Goal: Task Accomplishment & Management: Manage account settings

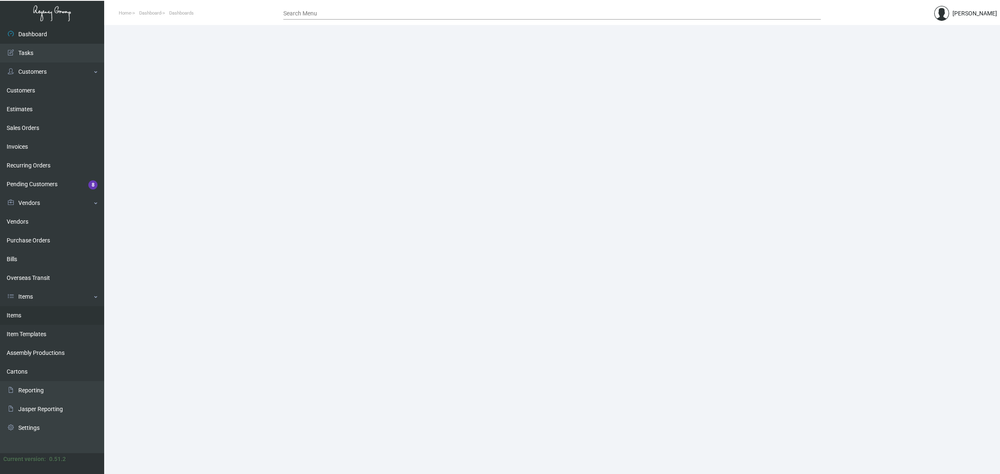
click at [56, 315] on link "Items" at bounding box center [52, 315] width 104 height 19
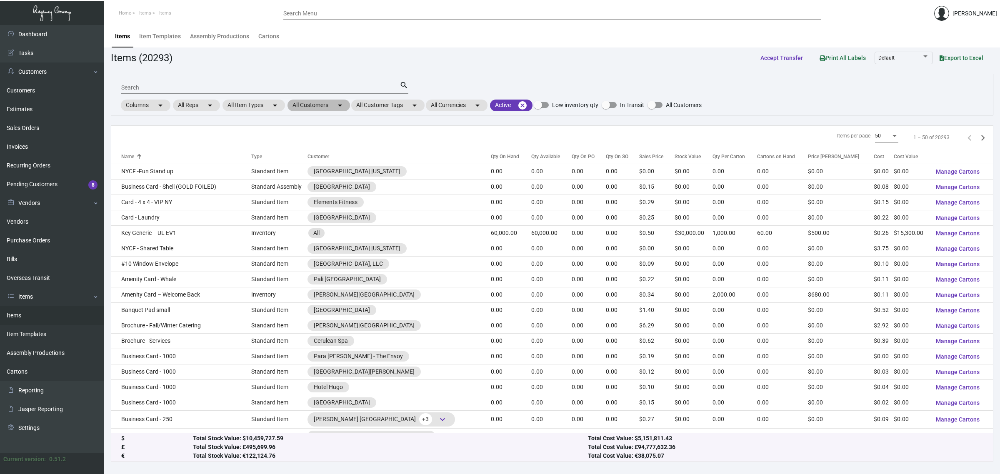
click at [330, 103] on mat-chip "All Customers arrow_drop_down" at bounding box center [318, 106] width 62 height 12
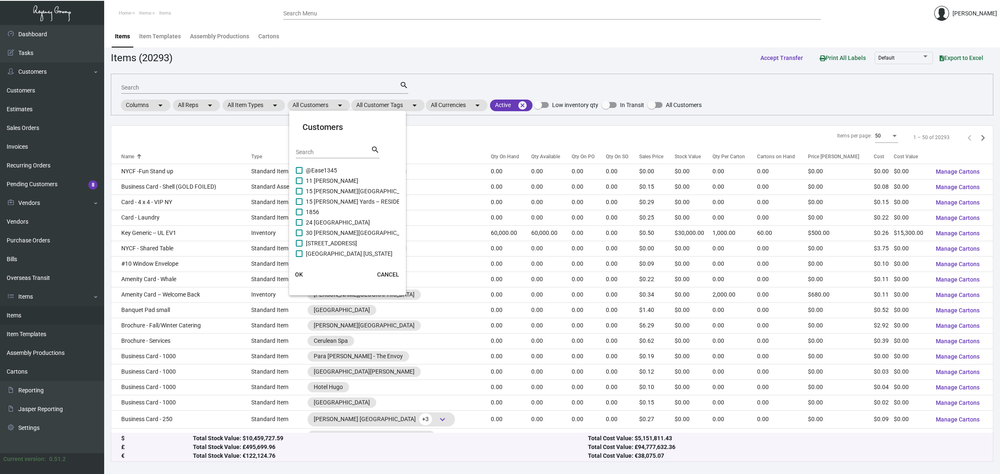
click at [330, 155] on div "Search" at bounding box center [333, 151] width 75 height 13
click at [327, 148] on div "Search" at bounding box center [333, 151] width 75 height 13
type input "dream"
click at [338, 190] on span "Dream Hollywood" at bounding box center [329, 191] width 46 height 10
click at [299, 195] on input "Dream Hollywood" at bounding box center [299, 195] width 0 height 0
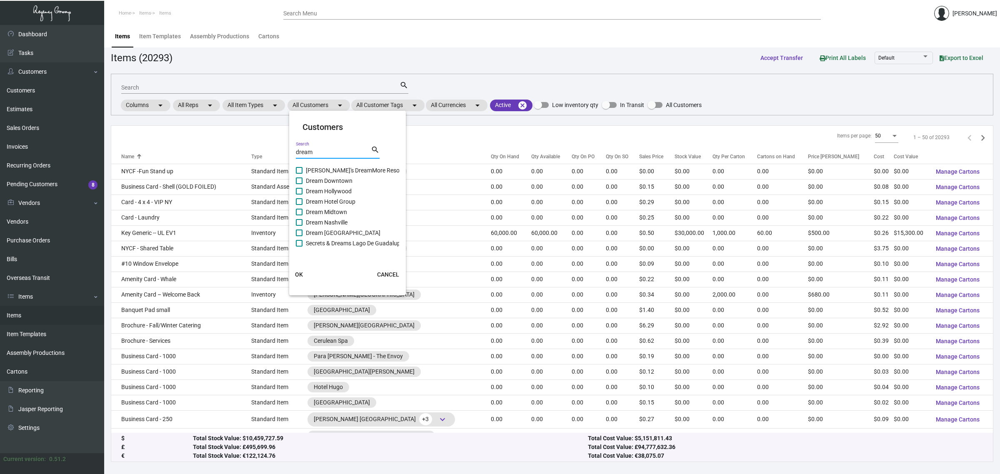
checkbox input "true"
click at [294, 279] on button "OK" at bounding box center [299, 274] width 27 height 15
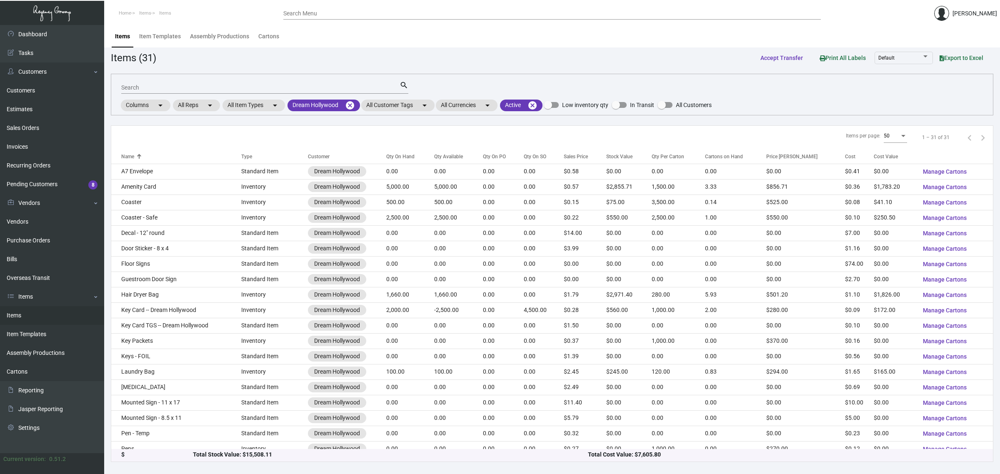
click at [242, 88] on input "Search" at bounding box center [260, 88] width 278 height 7
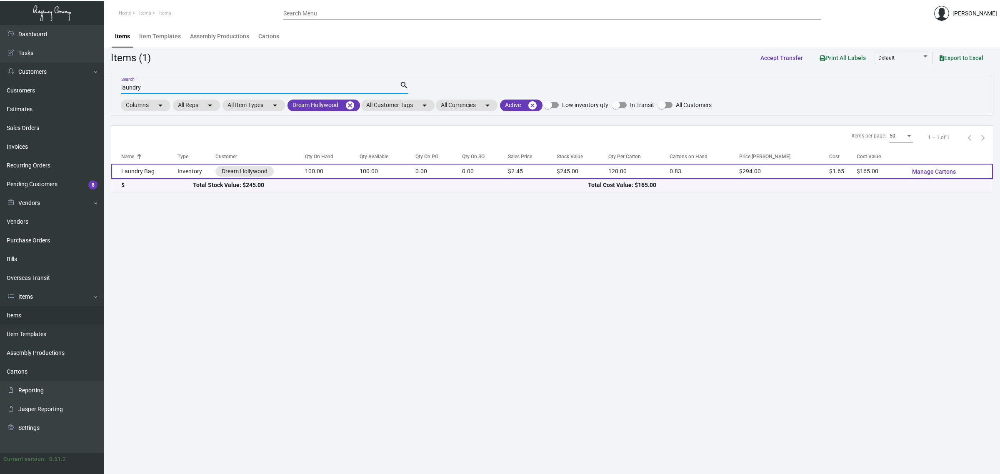
type input "laundry"
click at [383, 175] on td "100.00" at bounding box center [387, 171] width 55 height 15
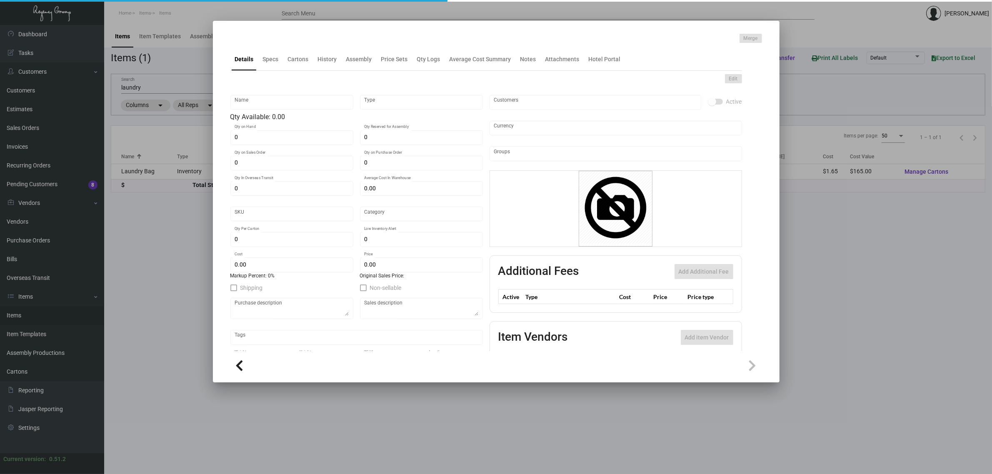
type input "Laundry Bag"
type input "Inventory"
type input "100"
type input "$ 1.65"
type input "Overseas"
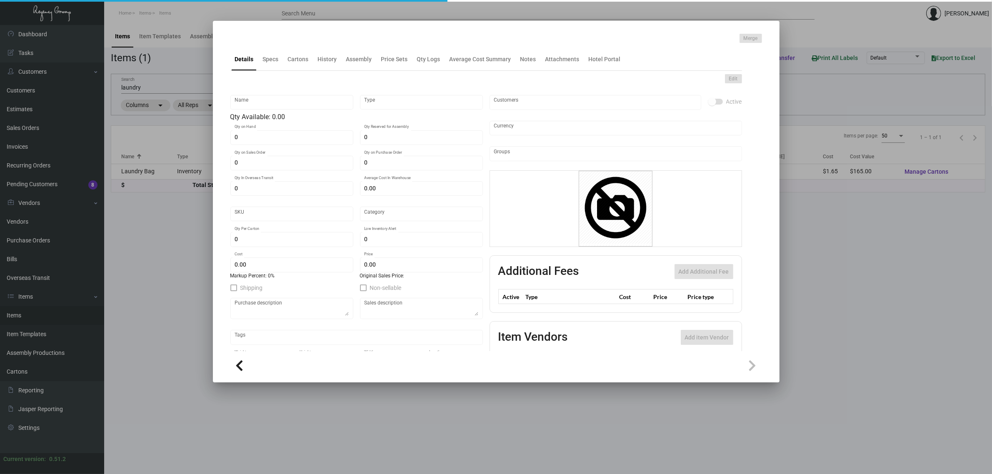
type input "120"
type input "$ 1.65"
type input "$ 2.45"
type textarea "Black Ribbon drawstring, white imprint, 19 x 22.5 with straight bottom hem clos…"
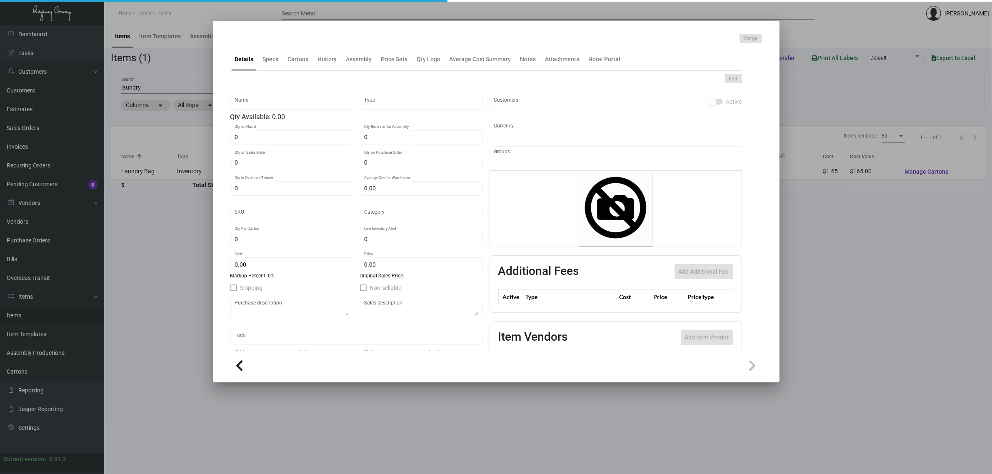
checkbox input "true"
type input "United States Dollar $"
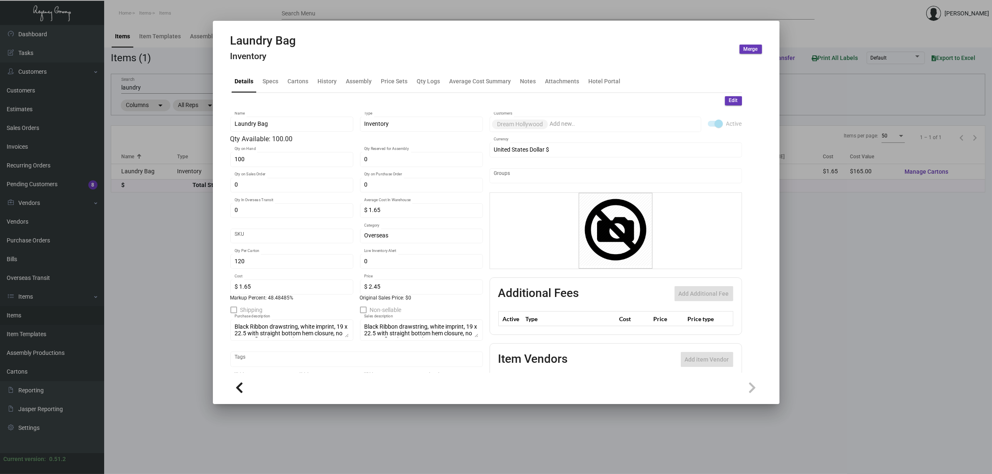
click at [120, 255] on div at bounding box center [496, 237] width 992 height 474
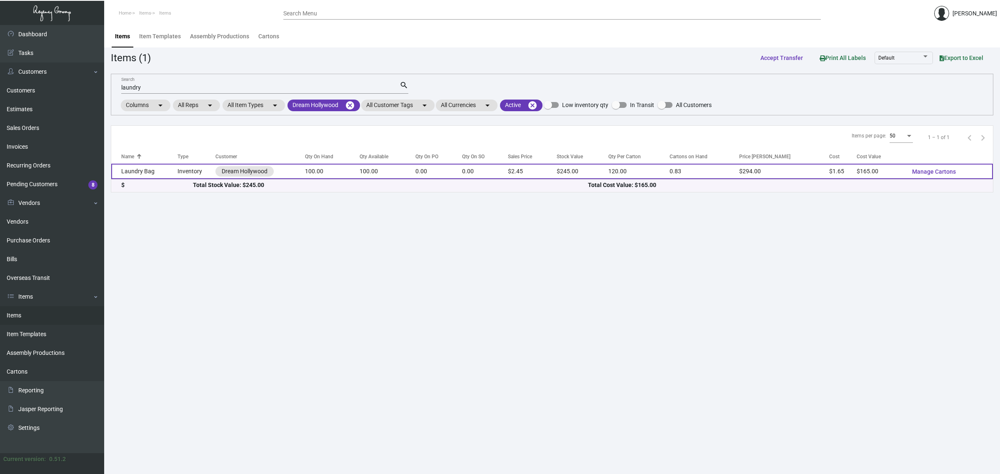
click at [397, 173] on td "100.00" at bounding box center [387, 171] width 55 height 15
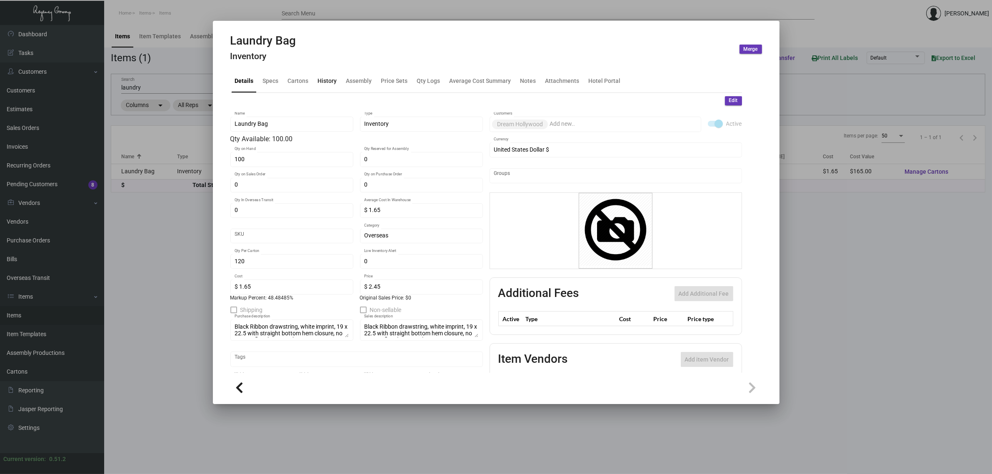
click at [326, 85] on div "History" at bounding box center [327, 81] width 19 height 9
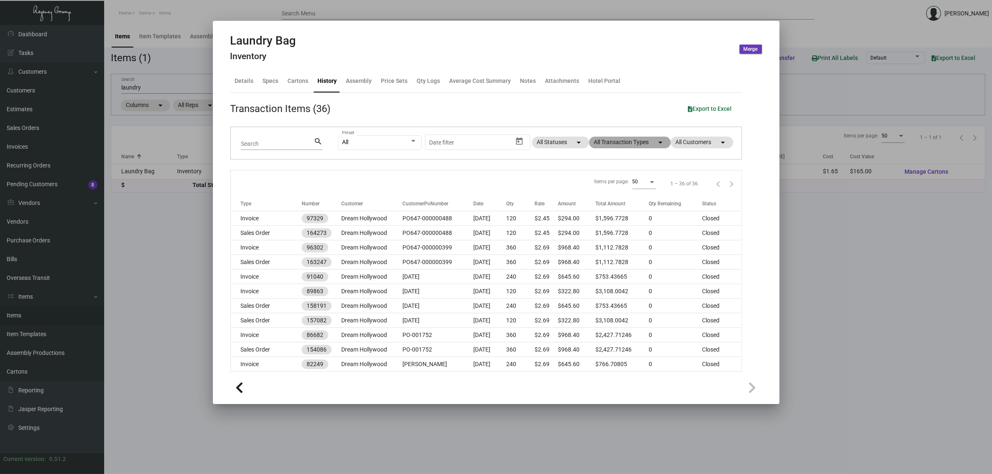
click at [597, 142] on mat-chip "All Transaction Types arrow_drop_down" at bounding box center [630, 143] width 82 height 12
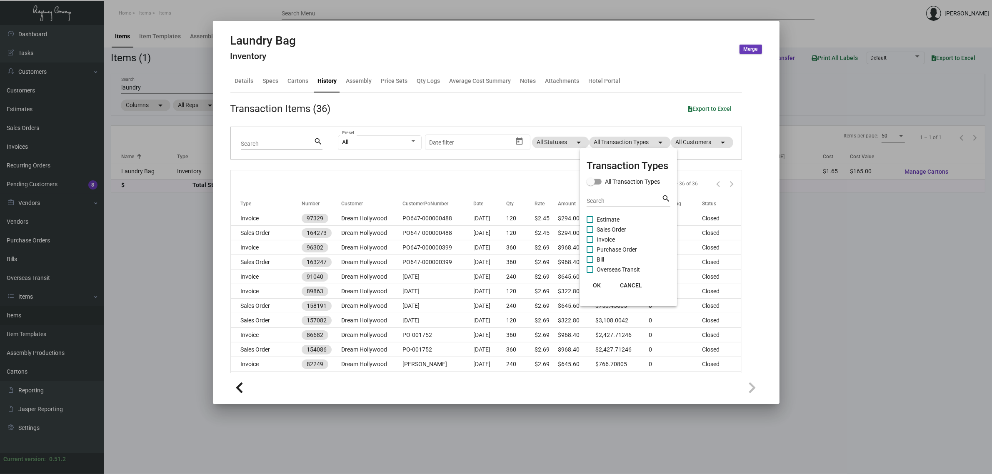
click at [613, 217] on span "Estimate" at bounding box center [608, 220] width 23 height 10
click at [590, 223] on input "Estimate" at bounding box center [589, 223] width 0 height 0
checkbox input "true"
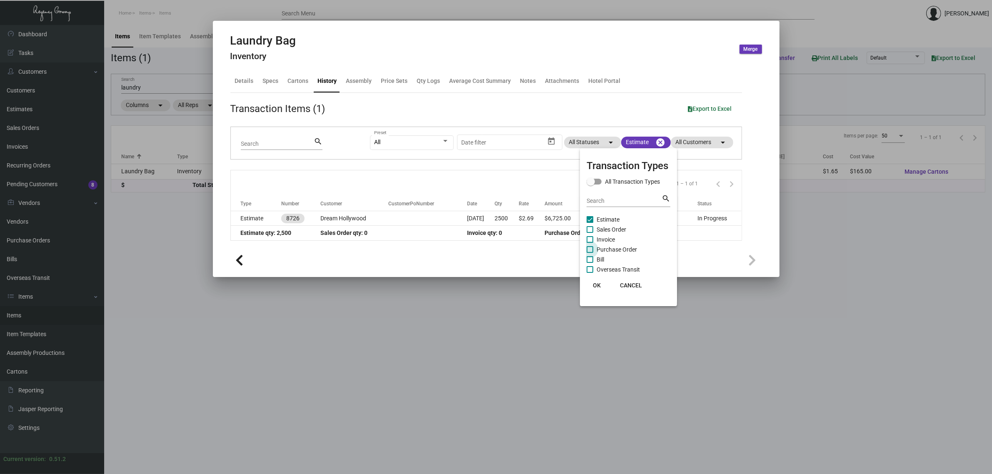
click at [618, 248] on span "Purchase Order" at bounding box center [617, 250] width 40 height 10
click at [590, 253] on input "Purchase Order" at bounding box center [589, 253] width 0 height 0
checkbox input "true"
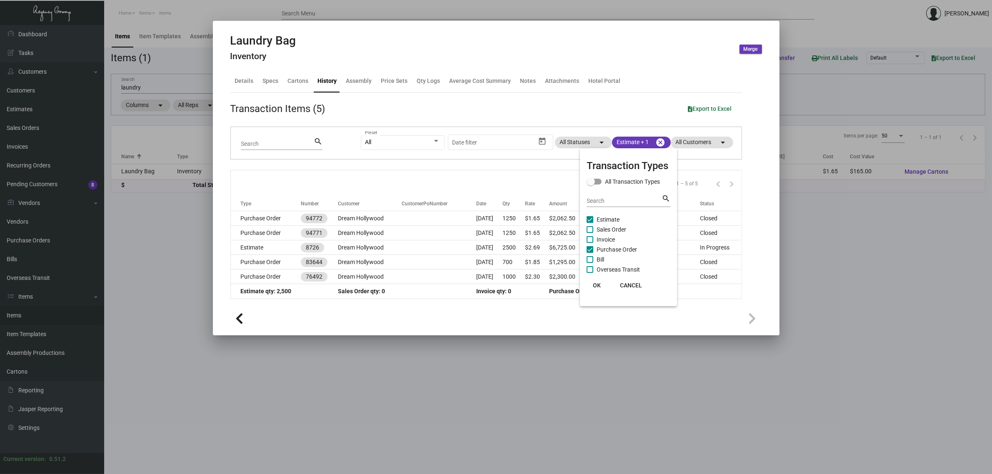
click at [445, 176] on div at bounding box center [496, 237] width 992 height 474
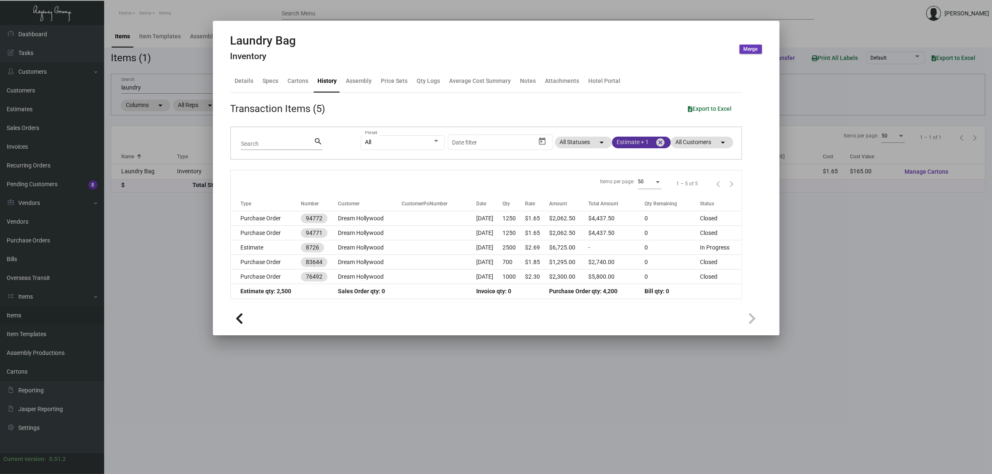
click at [626, 142] on mat-chip "Estimate + 1 cancel" at bounding box center [641, 143] width 59 height 12
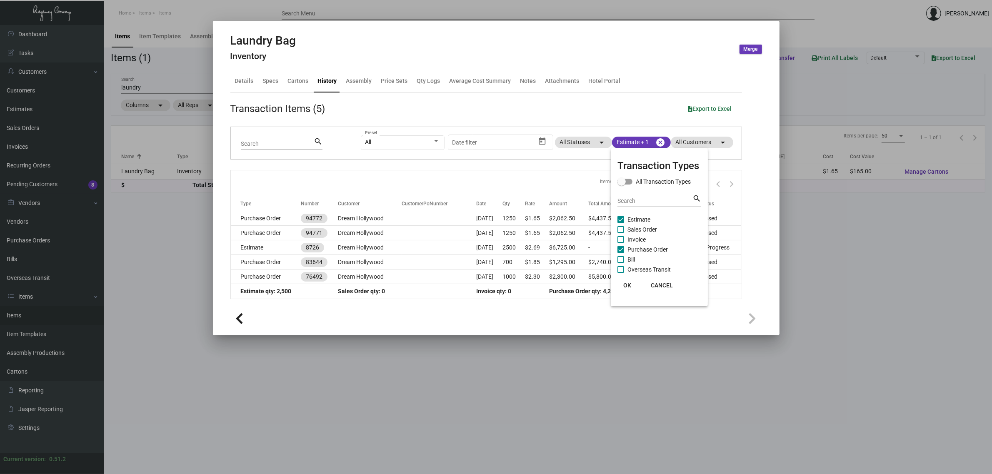
click at [636, 227] on span "Sales Order" at bounding box center [642, 230] width 30 height 10
click at [621, 233] on input "Sales Order" at bounding box center [620, 233] width 0 height 0
checkbox input "true"
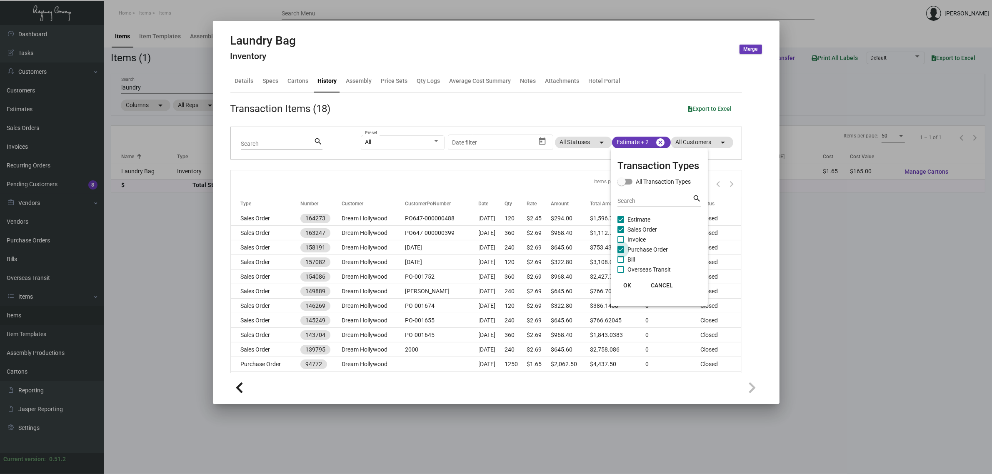
click at [644, 247] on span "Purchase Order" at bounding box center [647, 250] width 40 height 10
click at [621, 253] on input "Purchase Order" at bounding box center [620, 253] width 0 height 0
checkbox input "false"
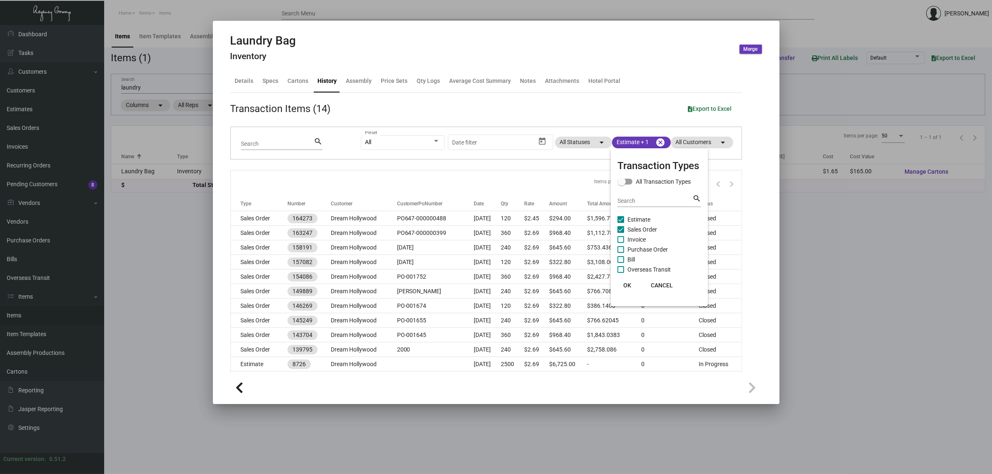
click at [244, 79] on div at bounding box center [496, 237] width 992 height 474
click at [244, 80] on div "Details" at bounding box center [244, 81] width 19 height 9
